Goal: Complete application form

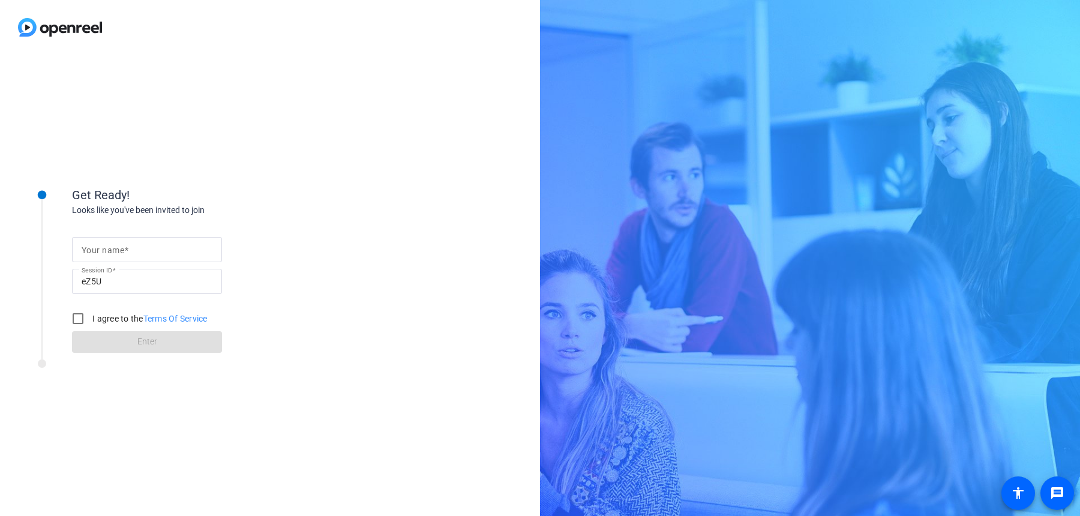
click at [107, 249] on mat-label "Your name" at bounding box center [103, 250] width 43 height 10
click at [107, 249] on input "Your name" at bounding box center [147, 249] width 131 height 14
drag, startPoint x: 89, startPoint y: 253, endPoint x: 100, endPoint y: 249, distance: 11.4
click at [89, 253] on input "Your name" at bounding box center [147, 249] width 131 height 14
type input "Phil"
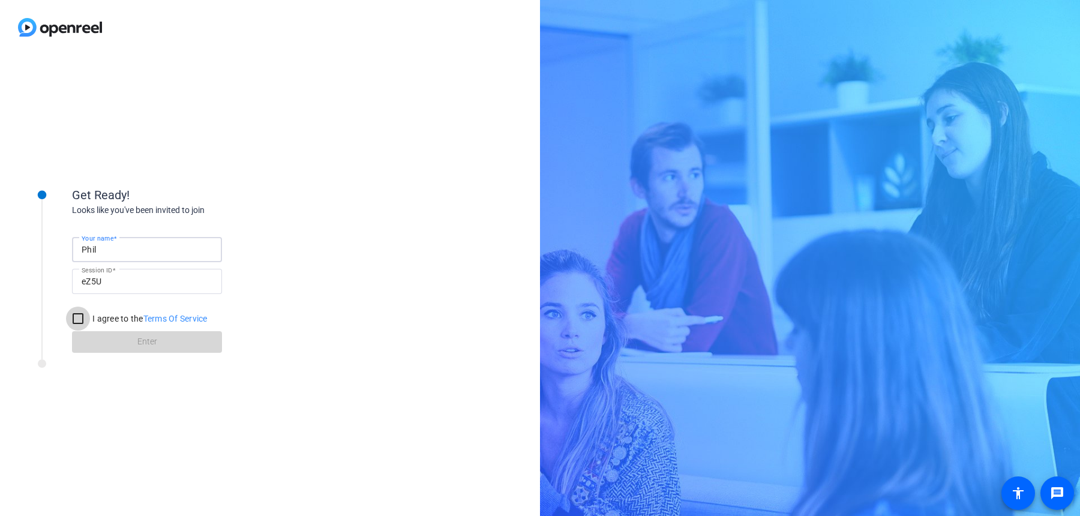
drag, startPoint x: 80, startPoint y: 317, endPoint x: 109, endPoint y: 331, distance: 32.7
click at [80, 317] on input "I agree to the Terms Of Service" at bounding box center [78, 319] width 24 height 24
checkbox input "true"
click at [185, 343] on span at bounding box center [147, 342] width 150 height 29
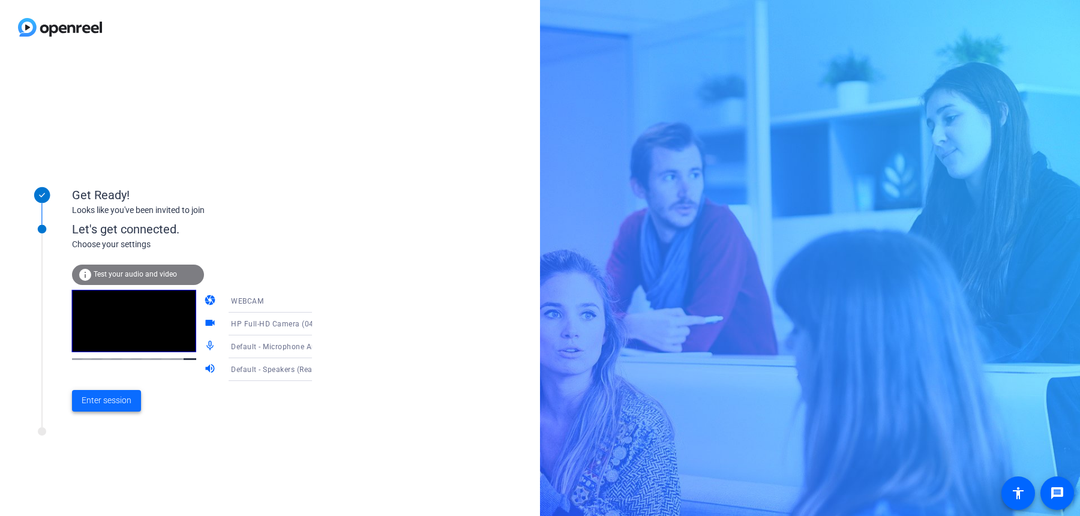
click at [117, 401] on span "Enter session" at bounding box center [107, 400] width 50 height 13
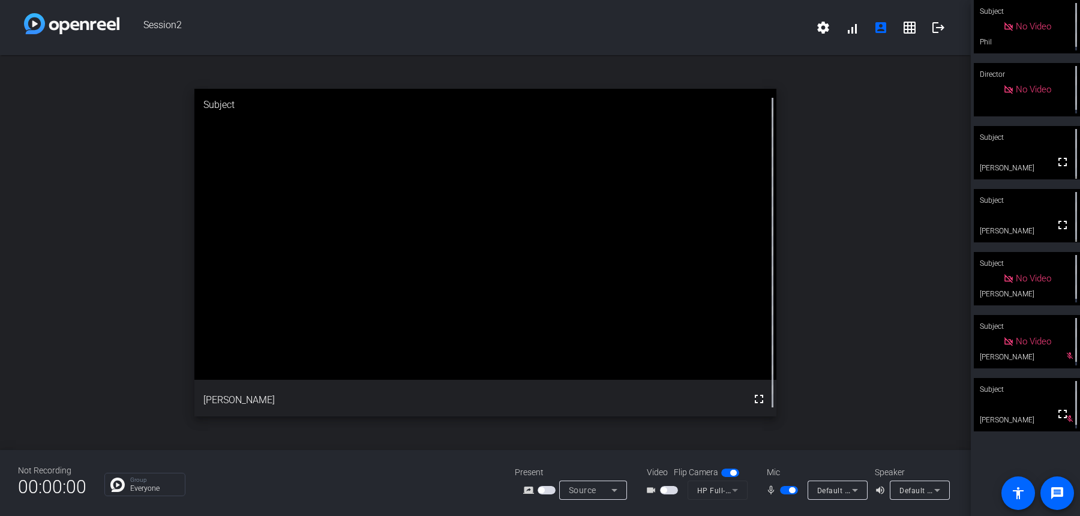
click at [783, 488] on span "button" at bounding box center [789, 490] width 18 height 8
drag, startPoint x: 786, startPoint y: 490, endPoint x: 924, endPoint y: 11, distance: 498.8
click at [786, 491] on span "button" at bounding box center [784, 490] width 6 height 6
